Goal: Transaction & Acquisition: Purchase product/service

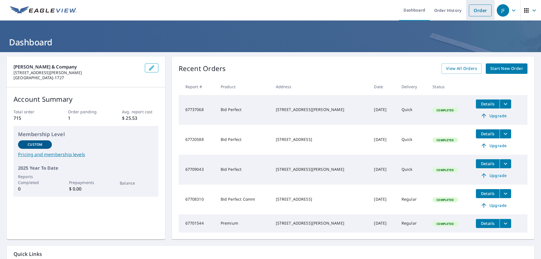
click at [469, 10] on link "Order" at bounding box center [480, 11] width 23 height 12
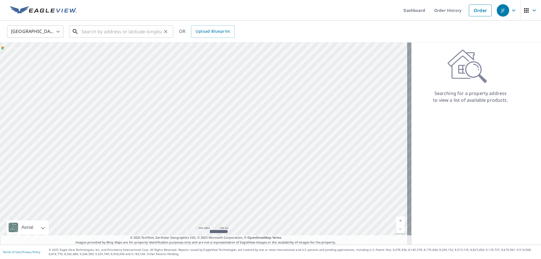
click at [116, 37] on input "text" at bounding box center [122, 32] width 80 height 16
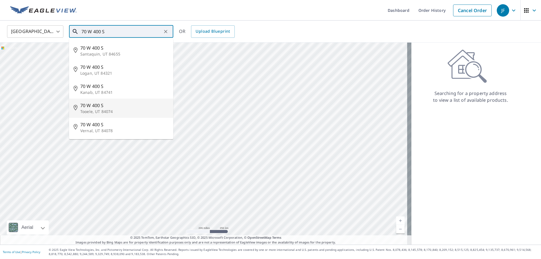
click at [89, 107] on span "70 W 400 S" at bounding box center [124, 105] width 89 height 7
type input "[STREET_ADDRESS]"
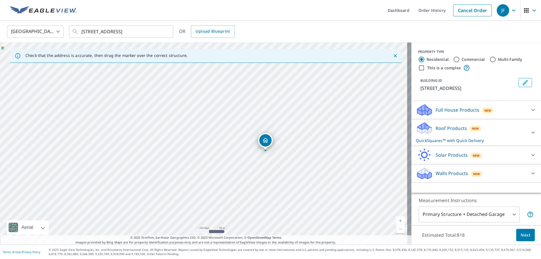
drag, startPoint x: 199, startPoint y: 139, endPoint x: 344, endPoint y: 188, distance: 153.2
click at [344, 188] on div "[STREET_ADDRESS]" at bounding box center [206, 144] width 412 height 202
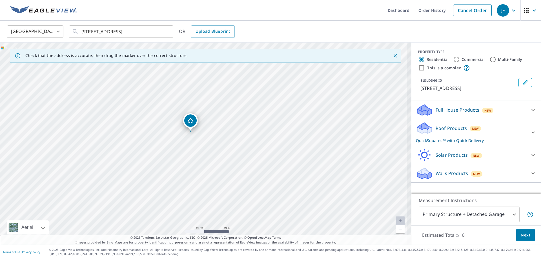
drag, startPoint x: 304, startPoint y: 158, endPoint x: 342, endPoint y: 121, distance: 53.2
click at [342, 121] on div "[STREET_ADDRESS]" at bounding box center [206, 144] width 412 height 202
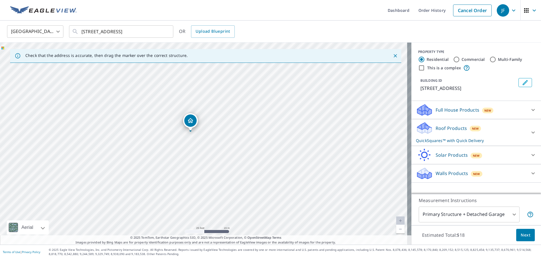
click at [438, 135] on div "Roof Products New QuickSquares™ with Quick Delivery" at bounding box center [471, 133] width 111 height 22
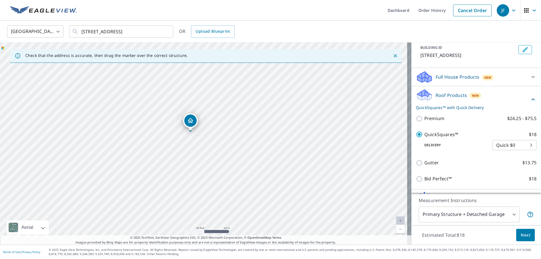
scroll to position [65, 0]
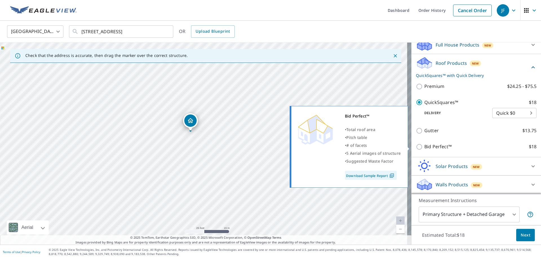
click at [416, 146] on input "Bid Perfect™ $18" at bounding box center [420, 147] width 8 height 7
checkbox input "true"
checkbox input "false"
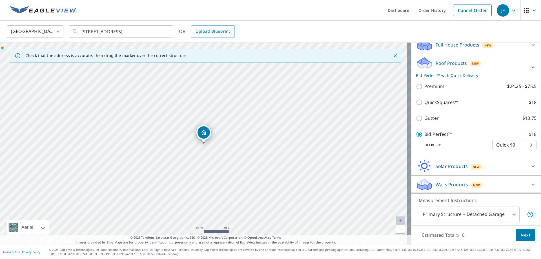
click at [524, 234] on span "Next" at bounding box center [526, 235] width 10 height 7
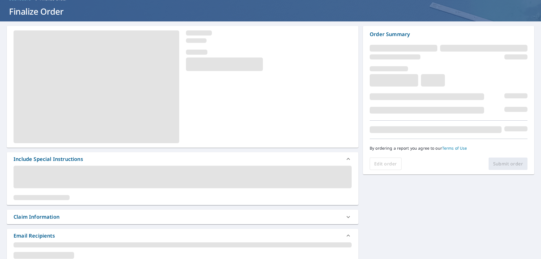
scroll to position [141, 0]
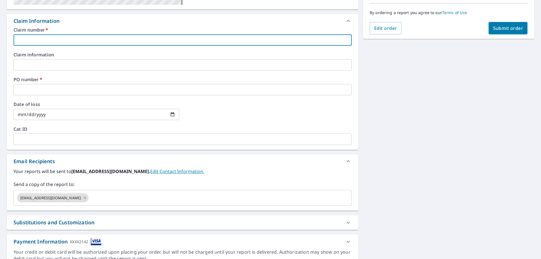
click at [28, 37] on input "text" at bounding box center [183, 39] width 338 height 11
type input "SLC [PERSON_NAME]"
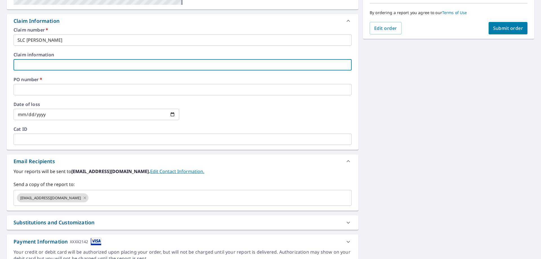
click at [44, 65] on input "text" at bounding box center [183, 64] width 338 height 11
type input "STATE WIDE [PERSON_NAME]"
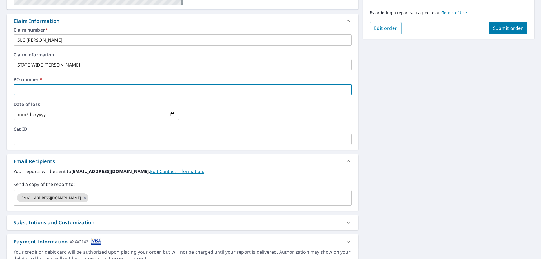
click at [49, 85] on input "text" at bounding box center [183, 89] width 338 height 11
type input "SL0000896205"
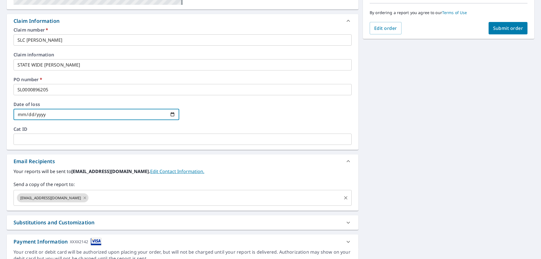
click at [83, 196] on icon at bounding box center [85, 198] width 5 height 6
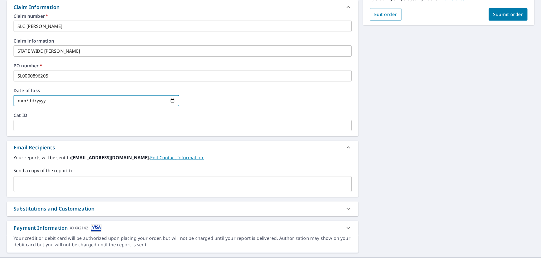
scroll to position [168, 0]
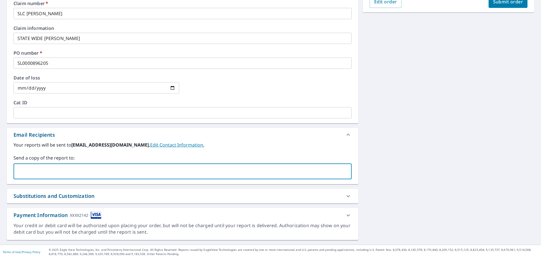
click at [55, 174] on input "text" at bounding box center [178, 171] width 325 height 11
type input "[EMAIL_ADDRESS][DOMAIN_NAME]"
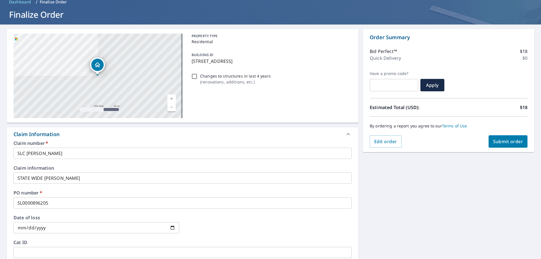
scroll to position [27, 0]
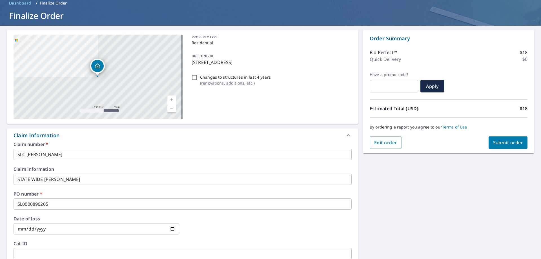
click at [505, 143] on span "Submit order" at bounding box center [509, 143] width 30 height 6
